Goal: Task Accomplishment & Management: Manage account settings

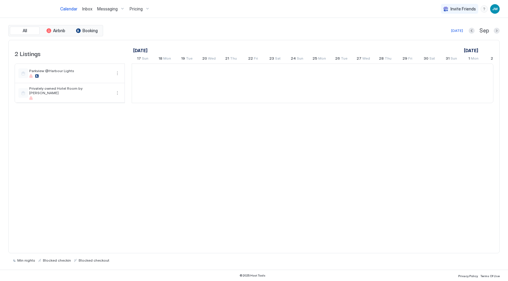
scroll to position [0, 331]
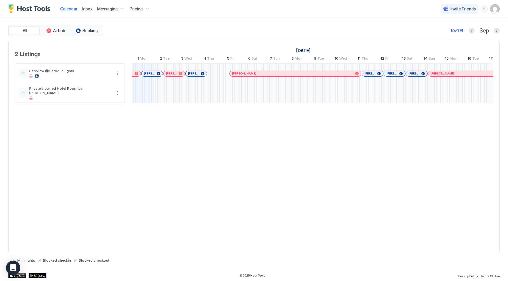
click at [137, 7] on span "Pricing" at bounding box center [136, 8] width 13 height 5
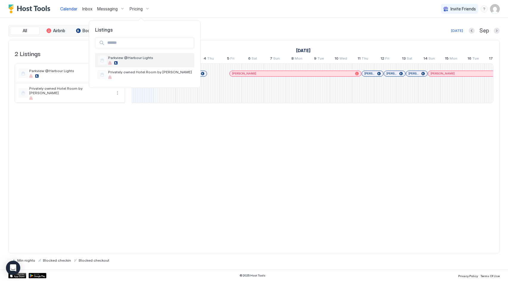
click at [128, 59] on span "Parkview @Harbour Lights" at bounding box center [150, 57] width 84 height 4
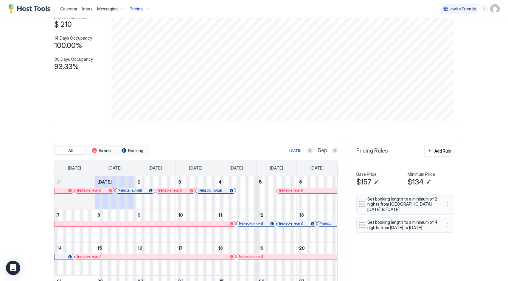
scroll to position [63, 0]
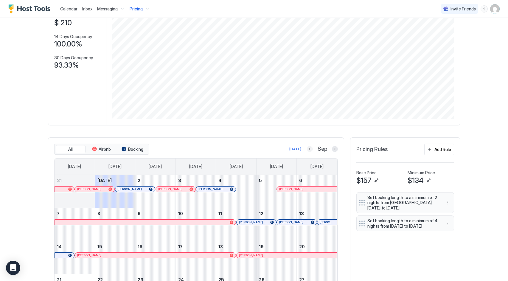
click at [309, 148] on button "Previous month" at bounding box center [310, 149] width 6 height 6
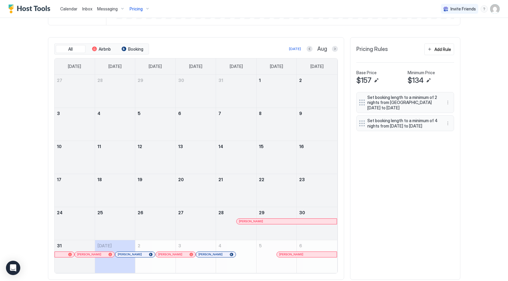
scroll to position [178, 0]
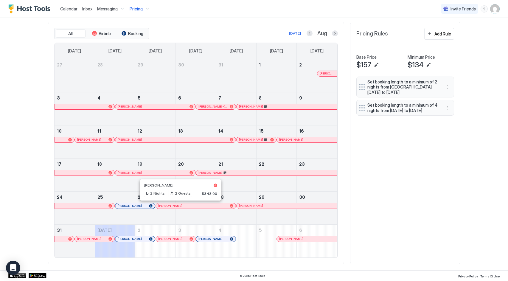
click at [162, 206] on div at bounding box center [162, 206] width 5 height 5
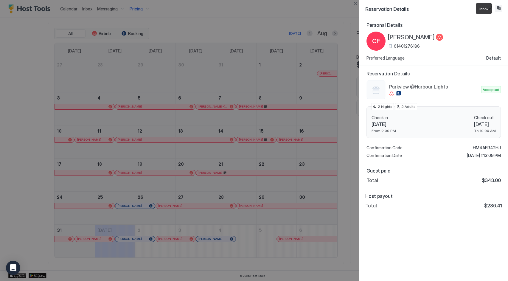
click at [501, 9] on button "Inbox" at bounding box center [498, 8] width 7 height 7
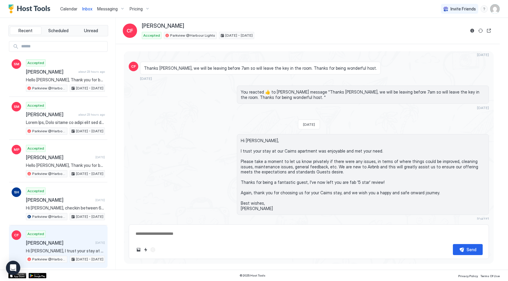
scroll to position [911, 0]
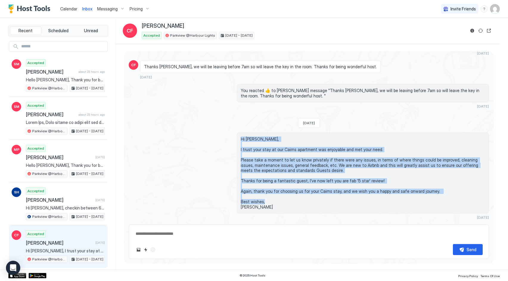
drag, startPoint x: 246, startPoint y: 146, endPoint x: 282, endPoint y: 210, distance: 73.8
click at [282, 210] on div "Hi [PERSON_NAME], I trust your stay at our Cairns apartment was enjoyable and m…" at bounding box center [363, 173] width 252 height 81
copy span "Hi [PERSON_NAME], I trust your stay at our Cairns apartment was enjoyable and m…"
type textarea "*"
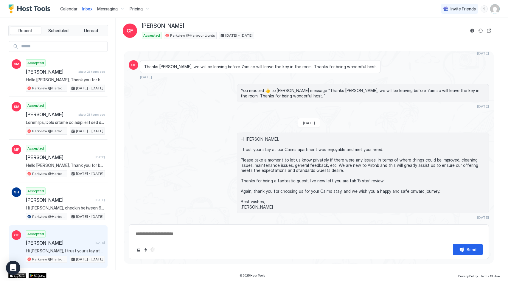
scroll to position [915, 0]
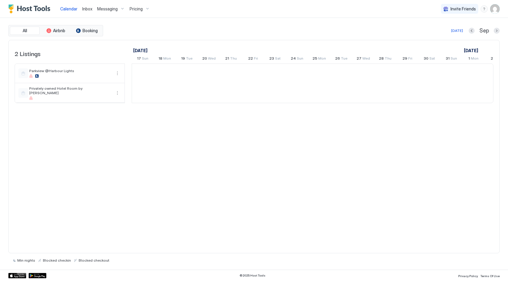
scroll to position [0, 331]
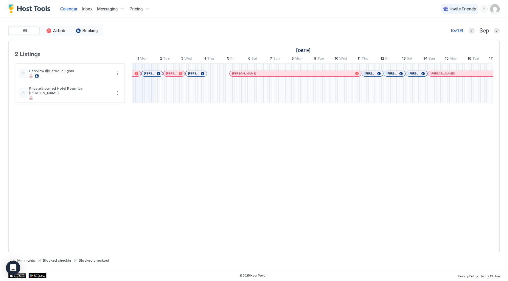
click at [137, 9] on span "Pricing" at bounding box center [136, 8] width 13 height 5
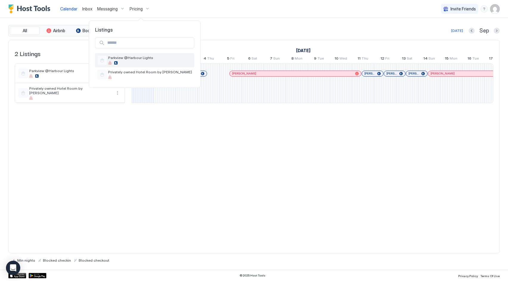
click at [132, 59] on span "Parkview @Harbour Lights" at bounding box center [150, 57] width 84 height 4
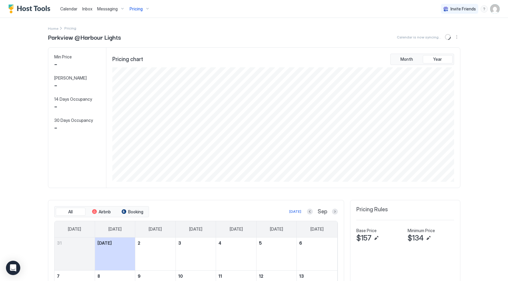
scroll to position [114, 343]
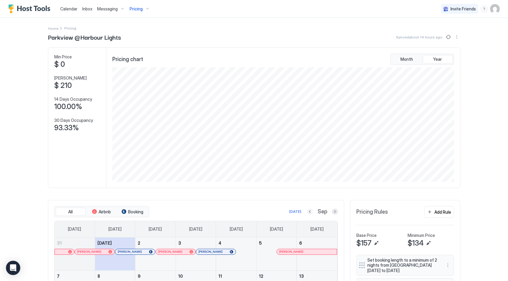
click at [311, 211] on button "Previous month" at bounding box center [310, 212] width 6 height 6
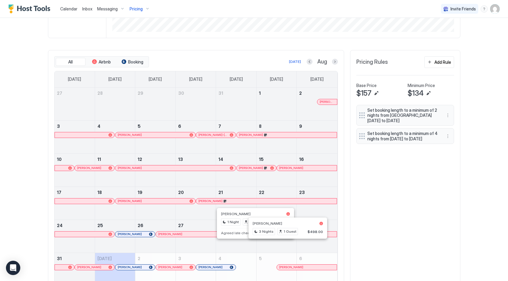
scroll to position [178, 0]
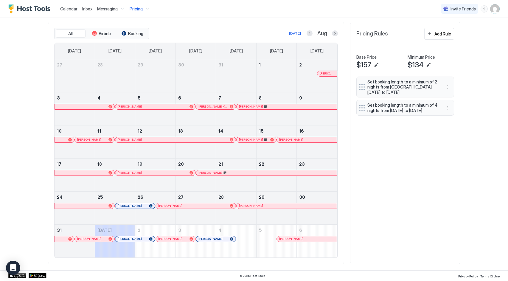
click at [163, 205] on div at bounding box center [162, 206] width 5 height 5
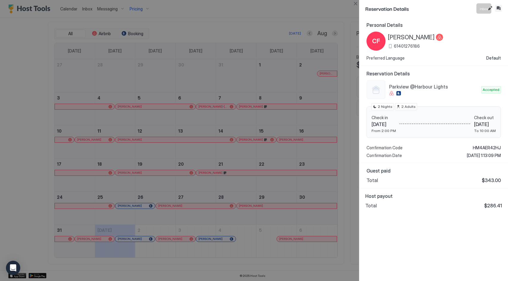
click at [497, 9] on button "Inbox" at bounding box center [498, 8] width 7 height 7
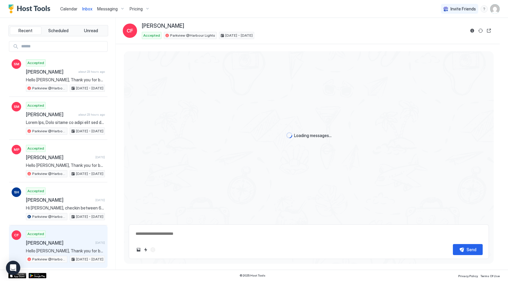
type textarea "*"
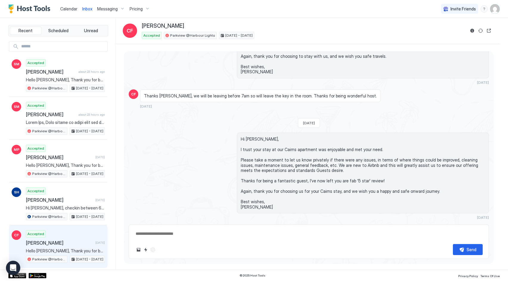
scroll to position [1266, 0]
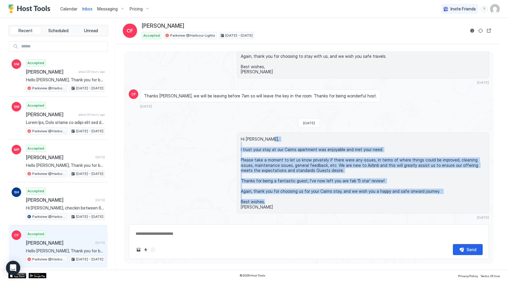
drag, startPoint x: 241, startPoint y: 149, endPoint x: 275, endPoint y: 208, distance: 68.1
click at [275, 208] on span "Hi [PERSON_NAME], I trust your stay at our Cairns apartment was enjoyable and m…" at bounding box center [363, 173] width 244 height 73
copy span "I trust your stay at our Cairns apartment was enjoyable and met your need. Plea…"
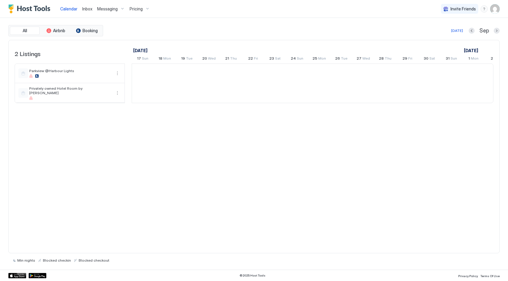
scroll to position [0, 331]
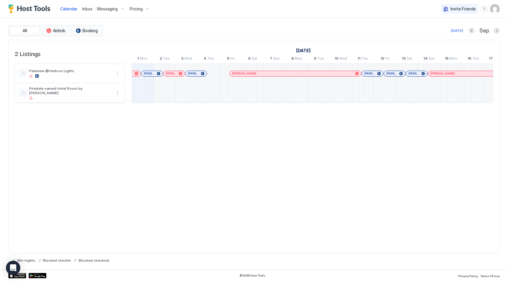
click at [138, 8] on span "Pricing" at bounding box center [136, 8] width 13 height 5
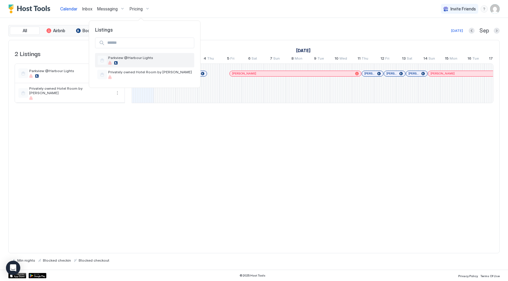
click at [127, 61] on div at bounding box center [150, 63] width 84 height 4
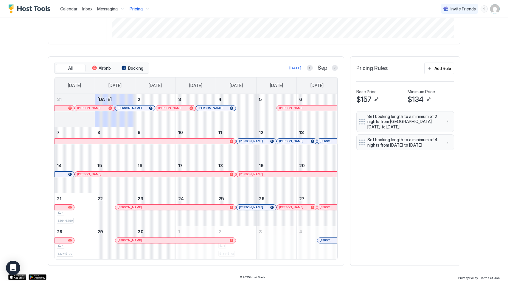
scroll to position [145, 0]
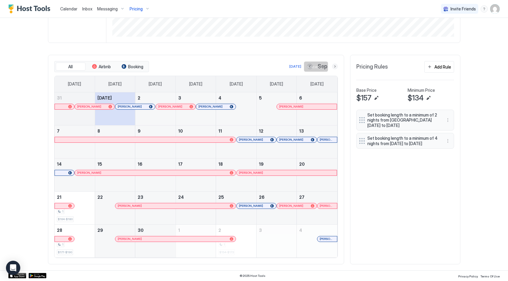
click at [336, 66] on button "Next month" at bounding box center [335, 67] width 6 height 6
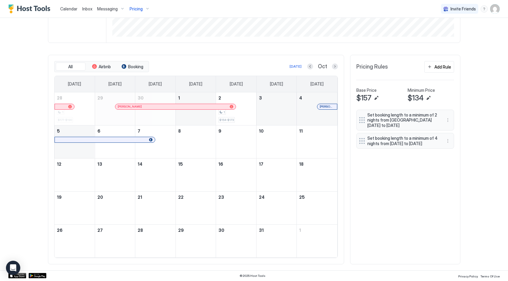
scroll to position [109, 0]
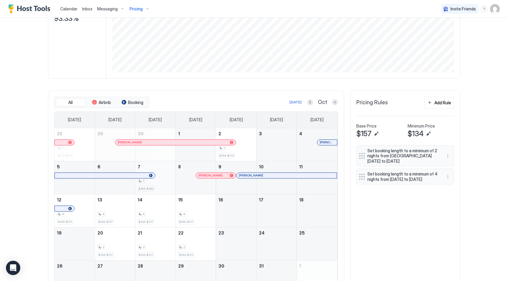
click at [166, 185] on div "1 $154-$180" at bounding box center [155, 178] width 35 height 28
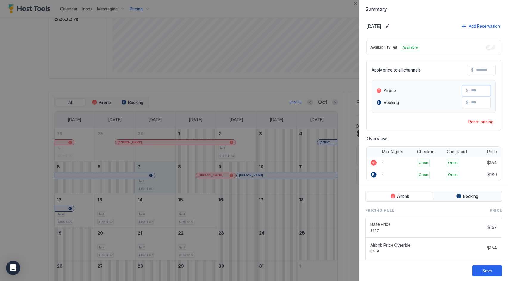
drag, startPoint x: 474, startPoint y: 91, endPoint x: 485, endPoint y: 90, distance: 11.3
click at [485, 90] on input "***" at bounding box center [493, 91] width 48 height 10
type input "***"
click at [355, 4] on button "Close" at bounding box center [355, 3] width 7 height 7
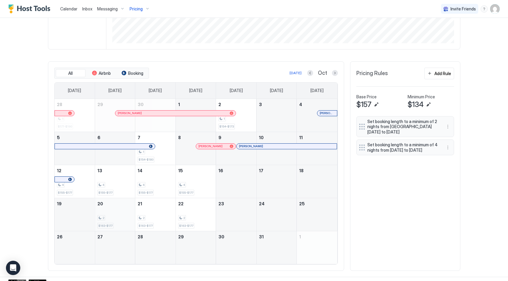
scroll to position [138, 0]
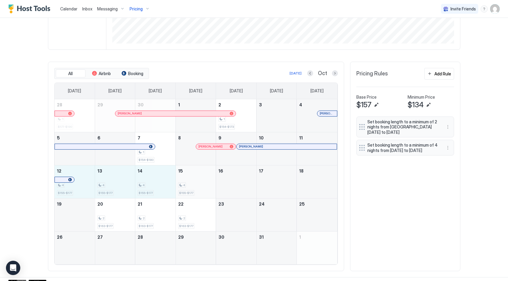
drag, startPoint x: 82, startPoint y: 191, endPoint x: 191, endPoint y: 184, distance: 108.7
click at [191, 184] on tr "12 4 $155-$177 13 4 $155-$177 14 4 $155-$177 15 4 $155-$177 16 17 18" at bounding box center [196, 181] width 283 height 33
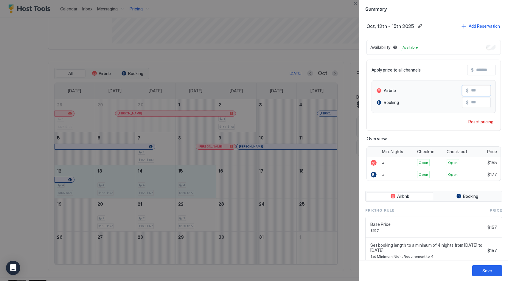
drag, startPoint x: 473, startPoint y: 91, endPoint x: 480, endPoint y: 91, distance: 6.9
click at [480, 91] on input "***" at bounding box center [493, 91] width 48 height 10
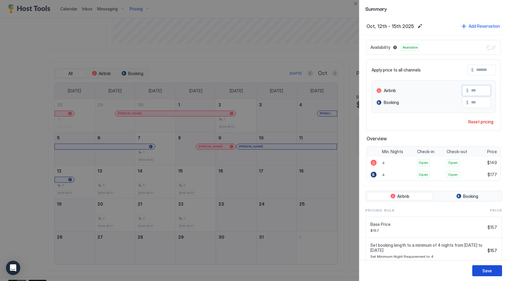
type input "***"
click at [488, 272] on div "Save" at bounding box center [488, 271] width 10 height 6
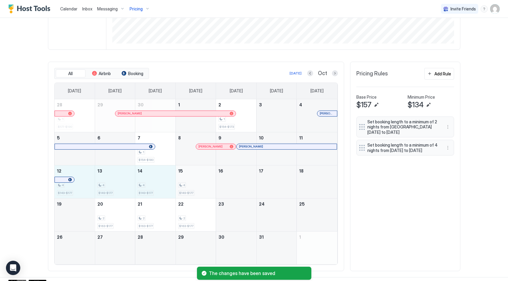
drag, startPoint x: 80, startPoint y: 191, endPoint x: 194, endPoint y: 186, distance: 113.4
click at [194, 186] on tr "12 4 $149-$177 13 4 $149-$177 14 4 $149-$177 15 4 $149-$177 16 17 18" at bounding box center [196, 181] width 283 height 33
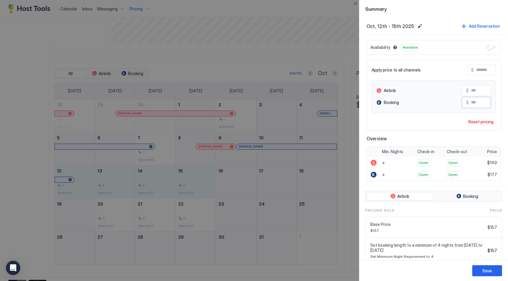
drag, startPoint x: 473, startPoint y: 101, endPoint x: 481, endPoint y: 102, distance: 7.3
click at [481, 102] on input "***" at bounding box center [493, 102] width 48 height 10
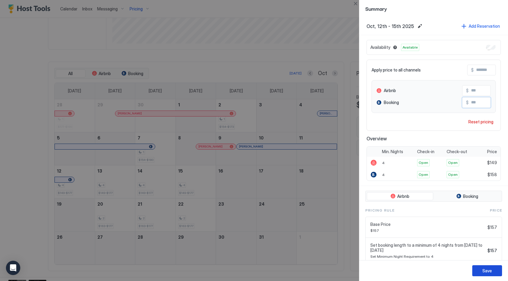
type input "***"
click at [490, 270] on div "Save" at bounding box center [488, 271] width 10 height 6
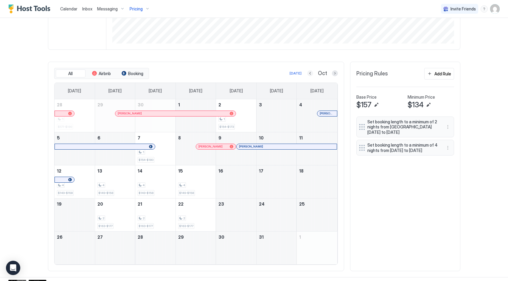
click at [311, 72] on button "Previous month" at bounding box center [310, 73] width 6 height 6
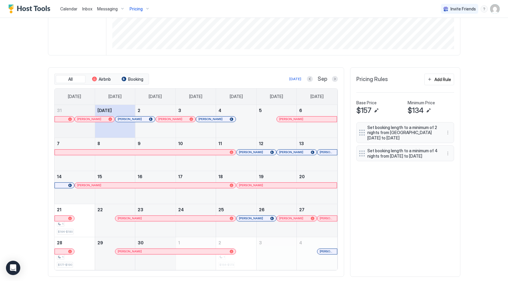
scroll to position [145, 0]
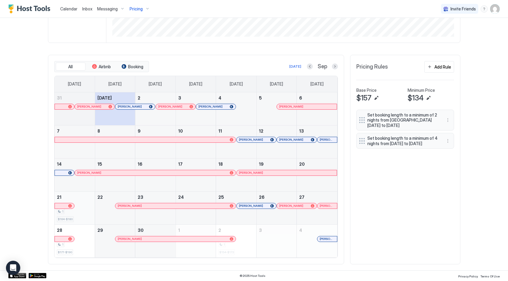
click at [77, 214] on div "1 $164-$180" at bounding box center [74, 208] width 35 height 28
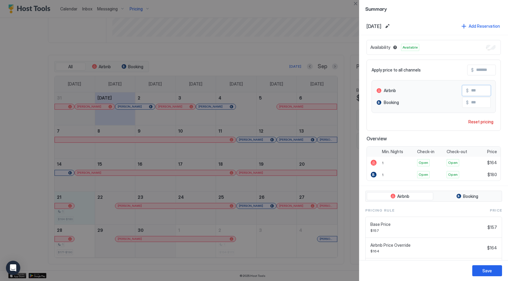
click at [478, 89] on input "***" at bounding box center [493, 91] width 48 height 10
type input "***"
drag, startPoint x: 476, startPoint y: 101, endPoint x: 484, endPoint y: 106, distance: 8.7
click at [484, 106] on input "***" at bounding box center [493, 102] width 48 height 10
type input "***"
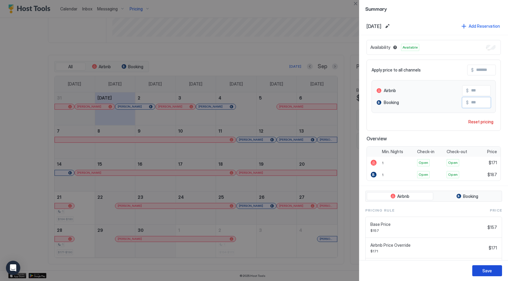
click at [494, 270] on button "Save" at bounding box center [488, 270] width 30 height 11
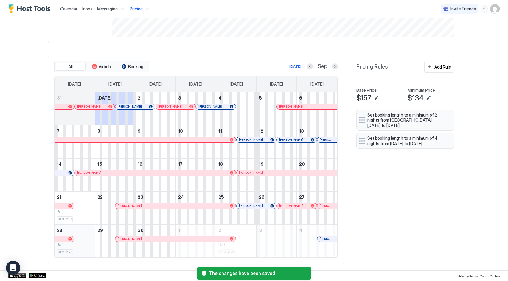
click at [81, 244] on div "1" at bounding box center [74, 245] width 35 height 6
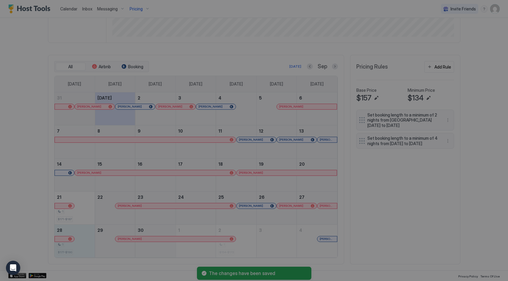
type input "***"
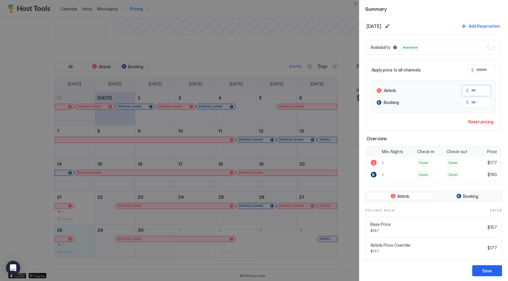
drag, startPoint x: 476, startPoint y: 90, endPoint x: 480, endPoint y: 90, distance: 4.2
click at [480, 90] on input "***" at bounding box center [493, 91] width 48 height 10
type input "***"
drag, startPoint x: 475, startPoint y: 100, endPoint x: 486, endPoint y: 101, distance: 10.7
click at [486, 101] on input "***" at bounding box center [493, 102] width 48 height 10
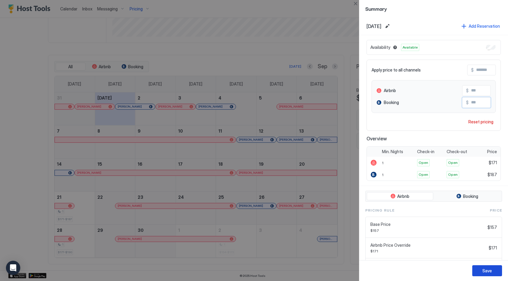
type input "***"
click at [490, 271] on div "Save" at bounding box center [488, 271] width 10 height 6
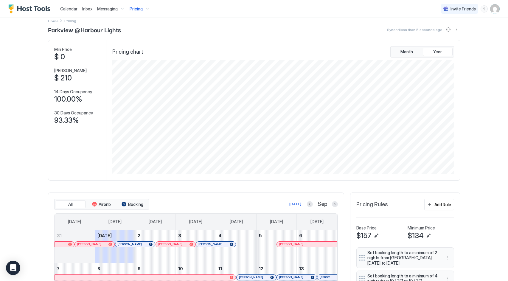
scroll to position [0, 0]
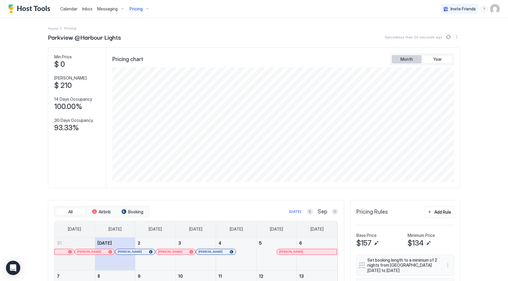
click at [417, 58] on button "Month" at bounding box center [407, 59] width 30 height 8
click at [434, 58] on span "Year" at bounding box center [437, 59] width 9 height 5
click at [449, 37] on button "Sync prices" at bounding box center [448, 36] width 7 height 7
click at [278, 39] on div "Parkview @Harbour Lights Synced half a minute ago" at bounding box center [254, 36] width 413 height 9
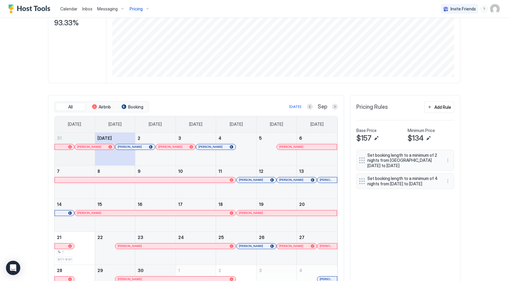
scroll to position [145, 0]
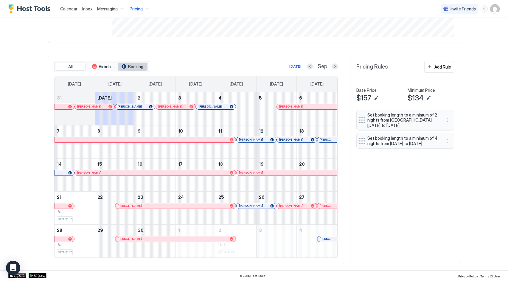
click at [131, 66] on span "Booking" at bounding box center [135, 66] width 15 height 5
click at [108, 68] on span "Airbnb" at bounding box center [105, 66] width 12 height 5
click at [118, 68] on button "Booking" at bounding box center [133, 67] width 30 height 8
click at [75, 66] on button "All" at bounding box center [71, 67] width 30 height 8
click at [140, 66] on span "Booking" at bounding box center [135, 66] width 15 height 5
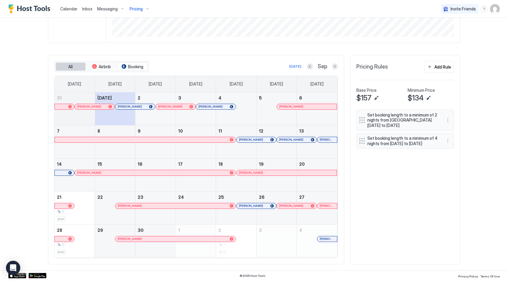
click at [71, 67] on span "All" at bounding box center [70, 66] width 4 height 5
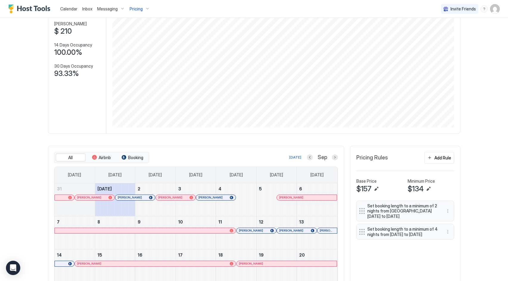
scroll to position [13, 0]
